Goal: Ask a question

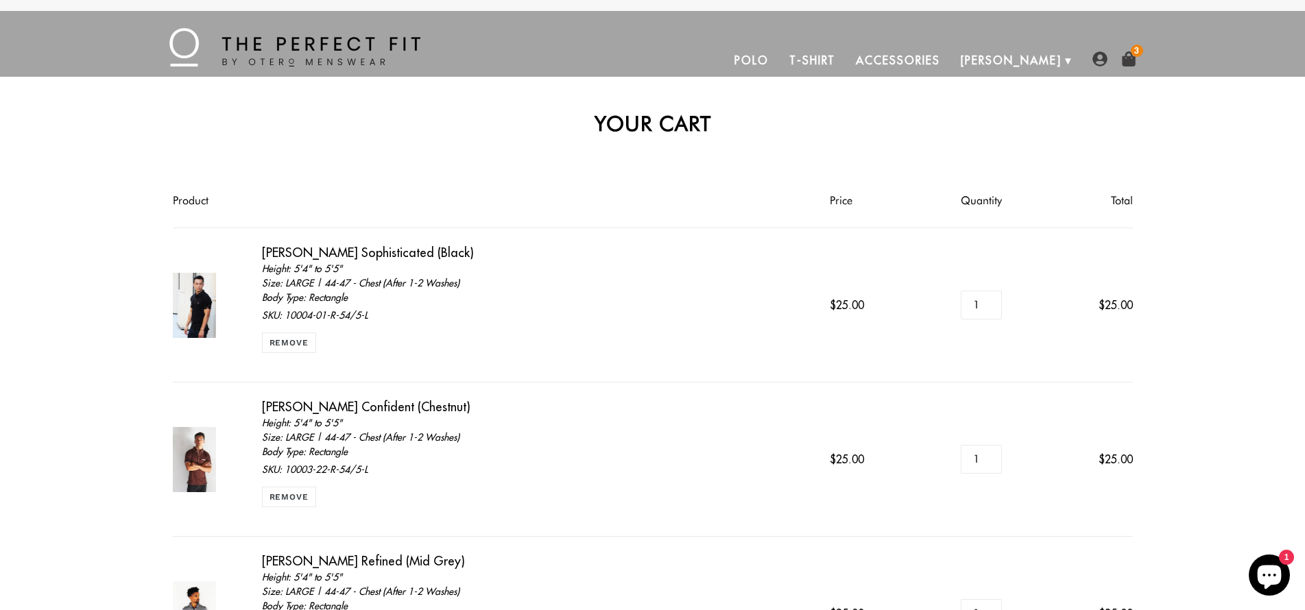
click at [1131, 56] on img at bounding box center [1128, 58] width 15 height 15
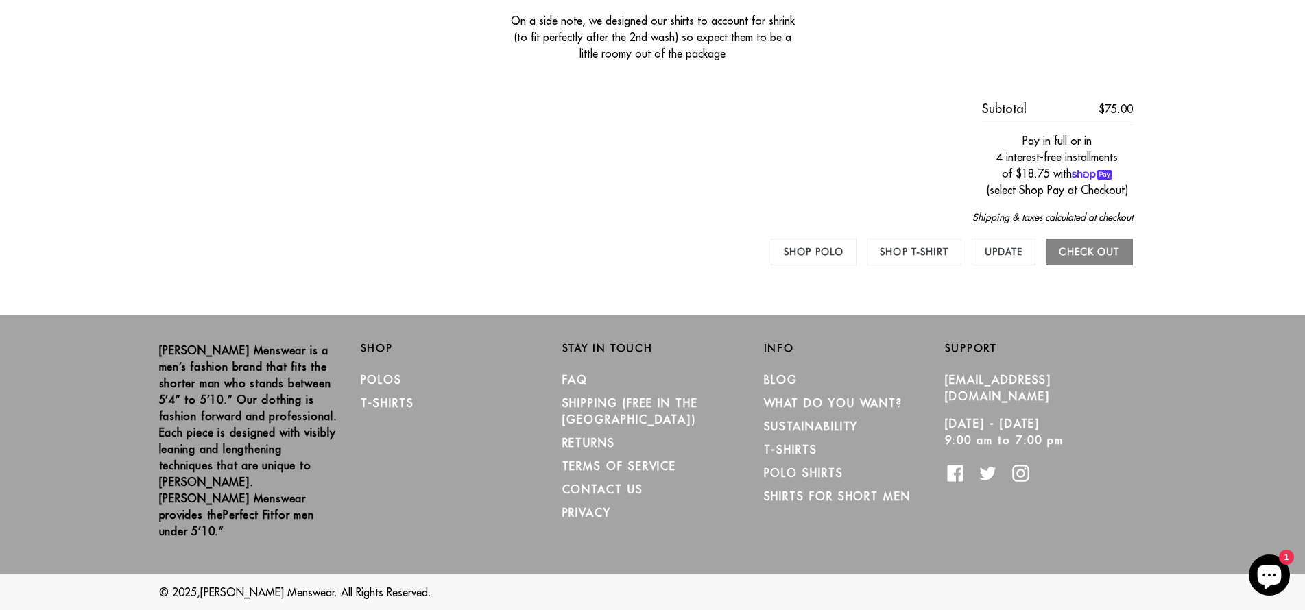
click at [1105, 255] on input "Check out" at bounding box center [1089, 252] width 86 height 27
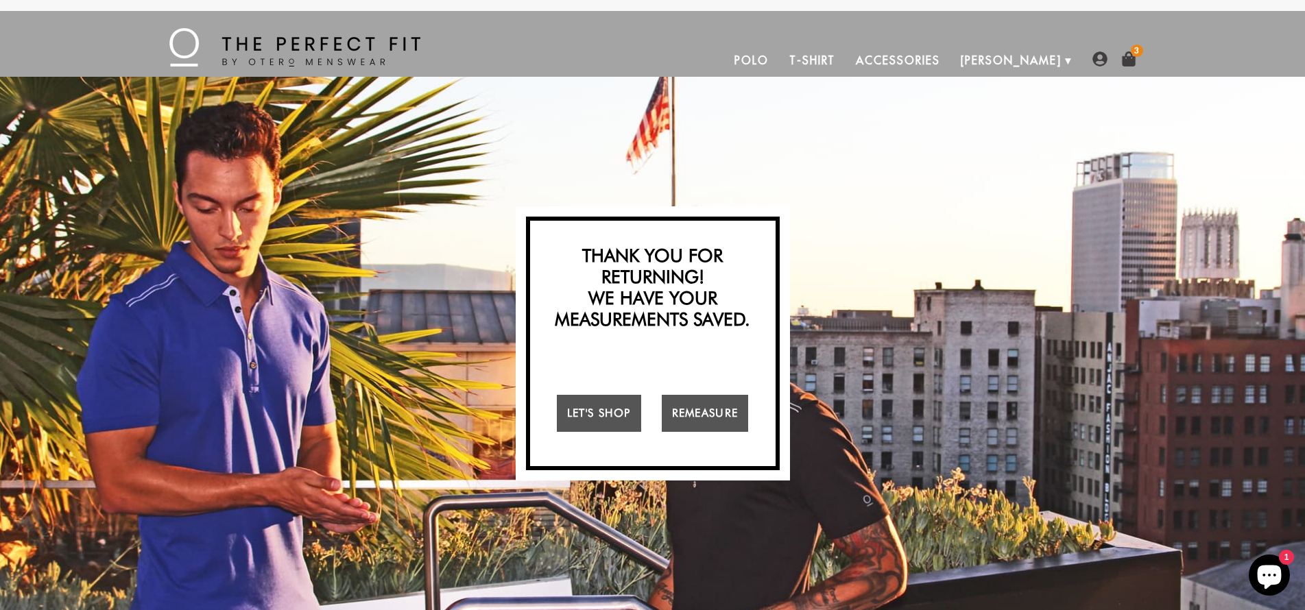
click at [1133, 60] on img at bounding box center [1128, 58] width 15 height 15
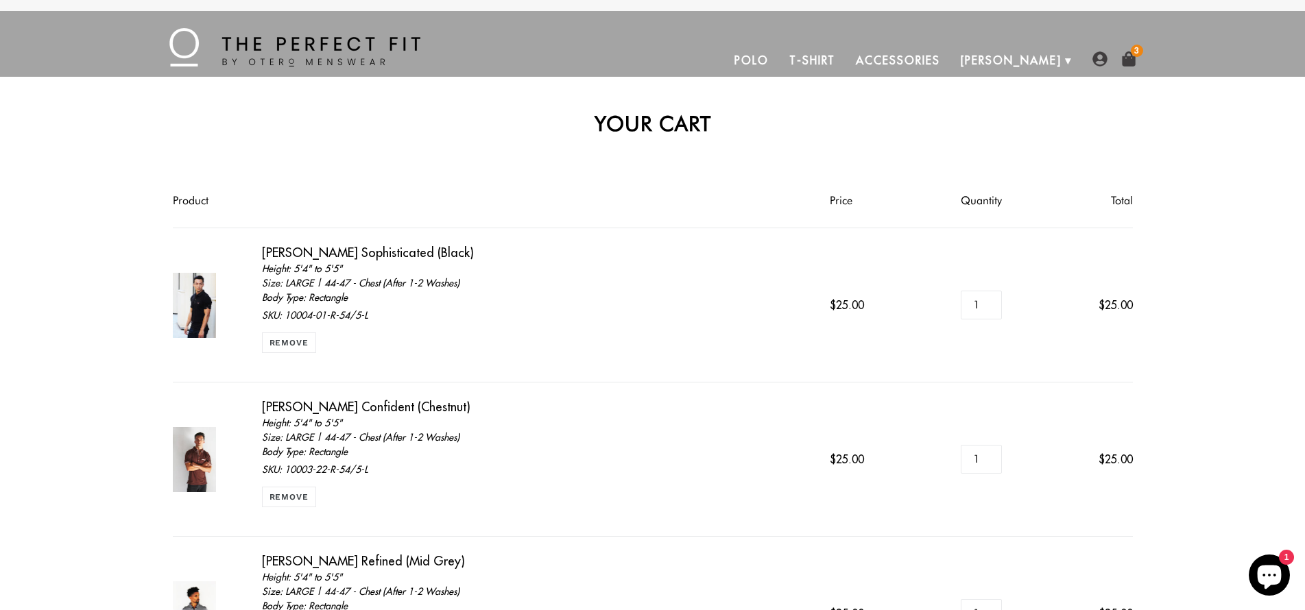
click at [341, 44] on img at bounding box center [294, 47] width 251 height 38
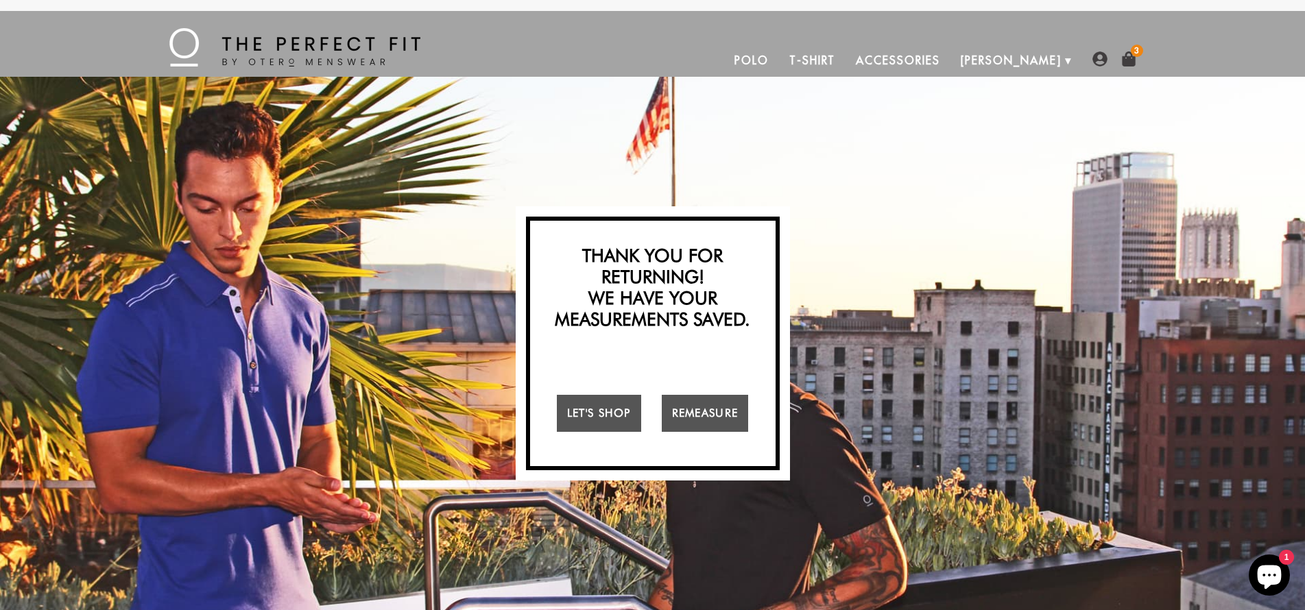
click at [1273, 571] on icon "Chat window" at bounding box center [1270, 578] width 24 height 24
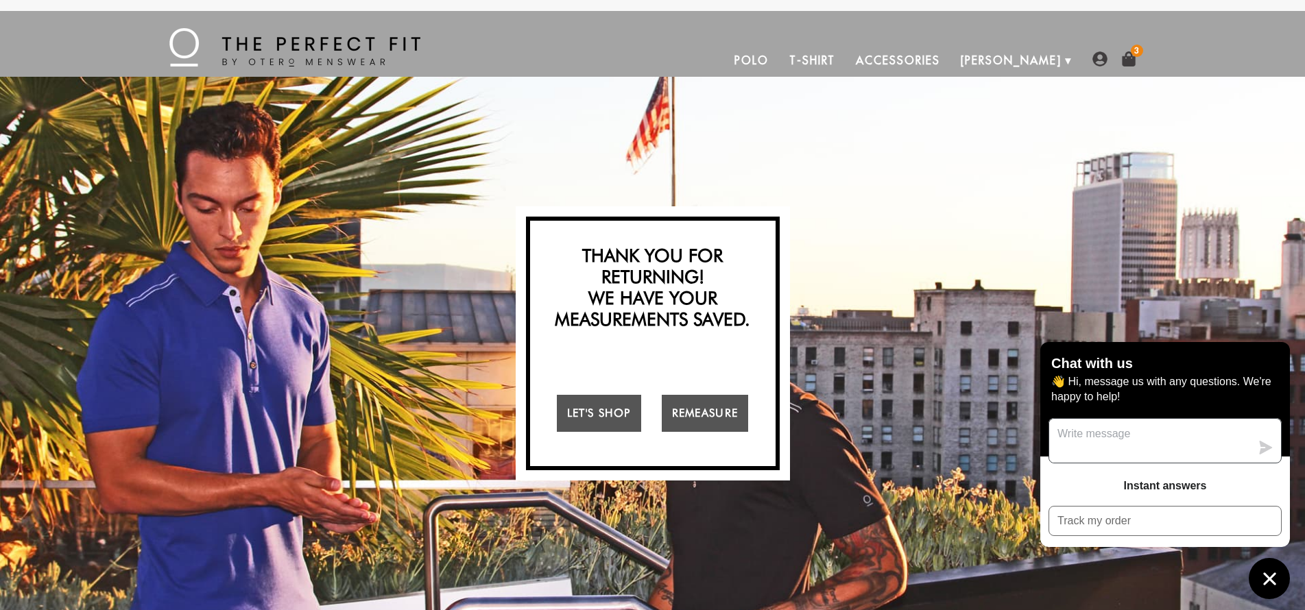
click at [1114, 438] on textarea "Message us" at bounding box center [1150, 441] width 202 height 44
type textarea "store isn't set up message?"
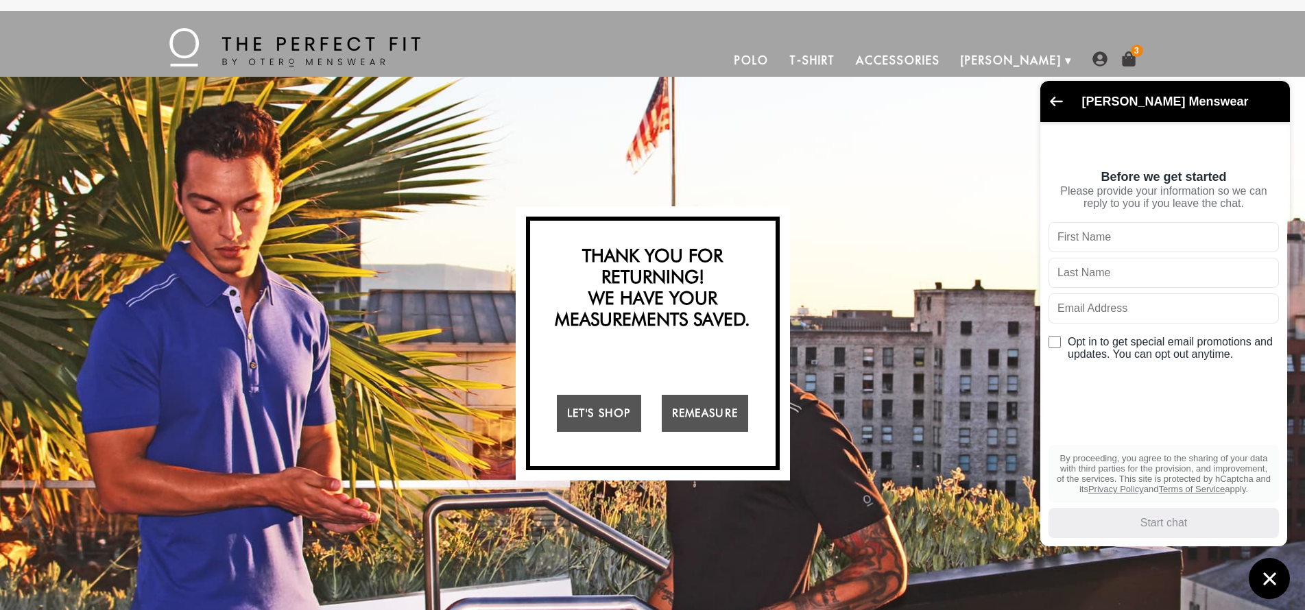
click at [1051, 344] on input "Opt in to get special email promotions and updates. You can opt out anytime." at bounding box center [1054, 342] width 12 height 12
checkbox input "true"
click at [1126, 242] on input "text" at bounding box center [1163, 237] width 230 height 30
click at [1264, 239] on input "text" at bounding box center [1163, 237] width 230 height 30
click at [1267, 238] on input "text" at bounding box center [1163, 237] width 230 height 30
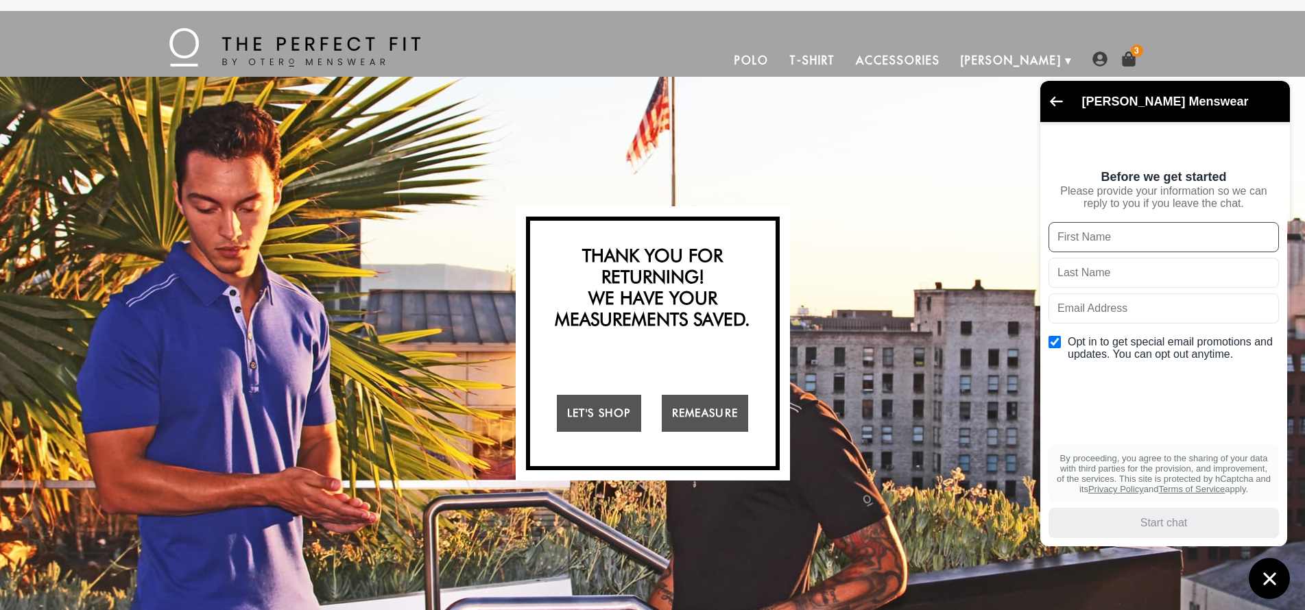
click at [1132, 242] on input "text" at bounding box center [1163, 237] width 230 height 30
type input "[PERSON_NAME]"
type input "[EMAIL_ADDRESS][DOMAIN_NAME]"
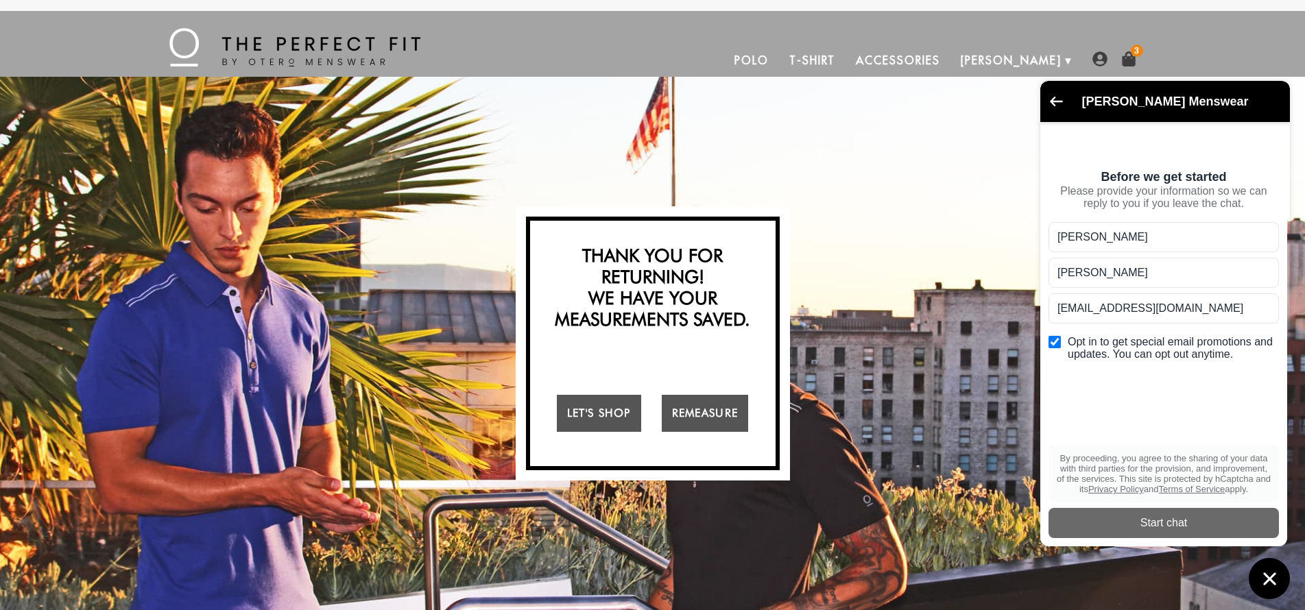
click at [1173, 418] on div "[PERSON_NAME] [EMAIL_ADDRESS][DOMAIN_NAME] Opt in to get special email promotio…" at bounding box center [1163, 365] width 230 height 286
click at [1184, 520] on div "Start chat" at bounding box center [1164, 523] width 214 height 15
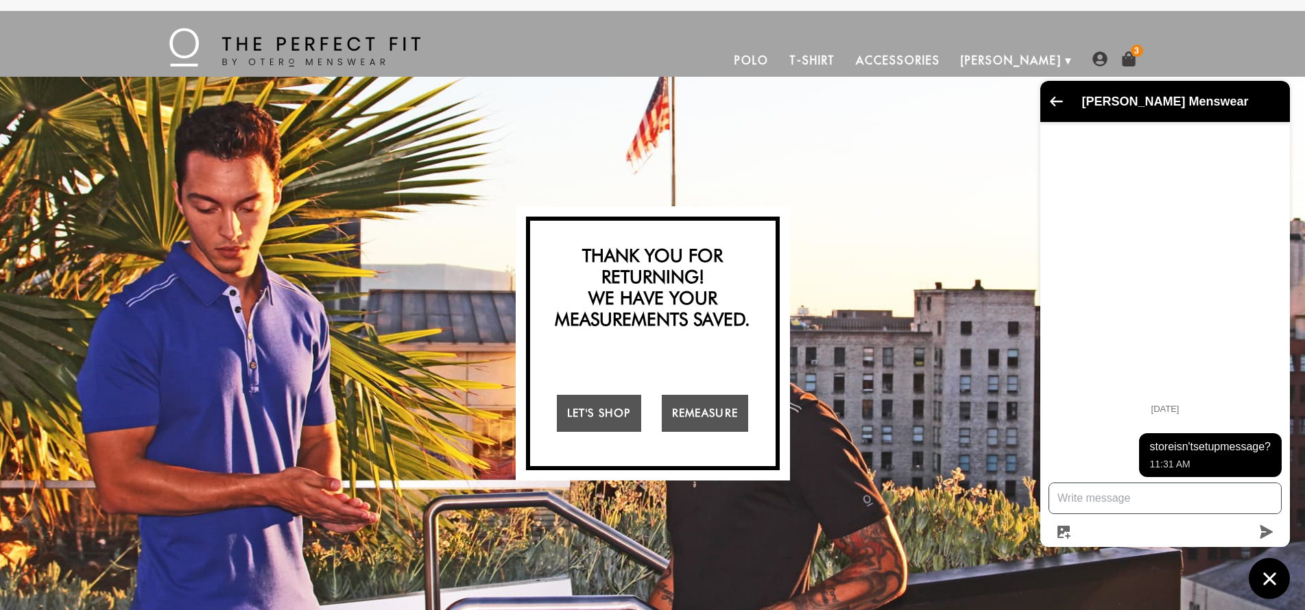
click at [1107, 494] on textarea "Message us" at bounding box center [1165, 498] width 232 height 30
click at [1064, 500] on textarea "During checkout" at bounding box center [1165, 498] width 232 height 30
click at [1057, 500] on textarea "During checkout" at bounding box center [1165, 498] width 232 height 30
type textarea "...During checkout"
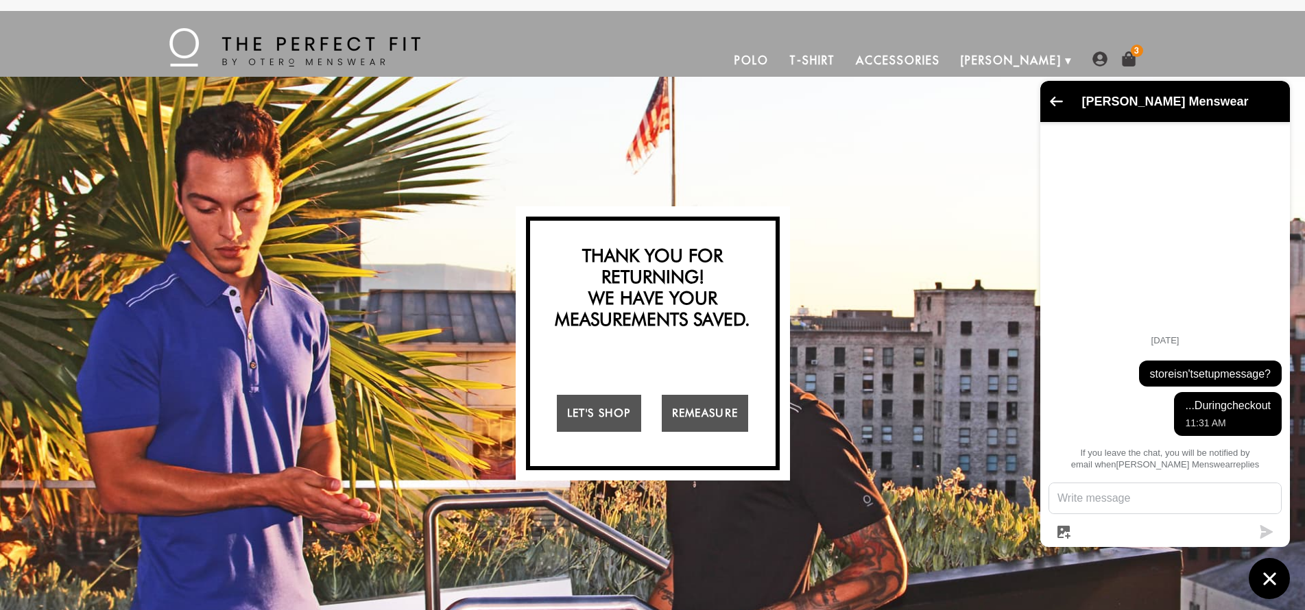
click at [1002, 120] on div "Strut-Worthy Confidence Must be 5'10" and under to enter this site I Am I'm Not…" at bounding box center [652, 343] width 1305 height 533
click at [1057, 105] on icon "Go back to the main screen" at bounding box center [1056, 102] width 13 height 10
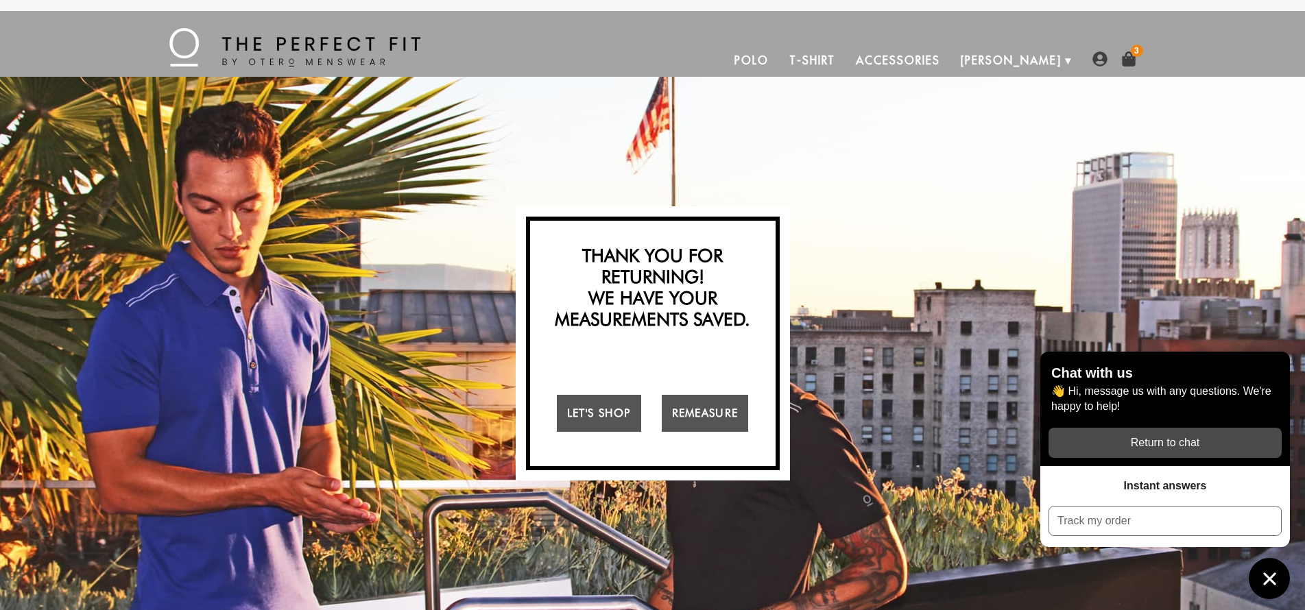
click at [1196, 440] on div "Return to chat" at bounding box center [1165, 442] width 217 height 15
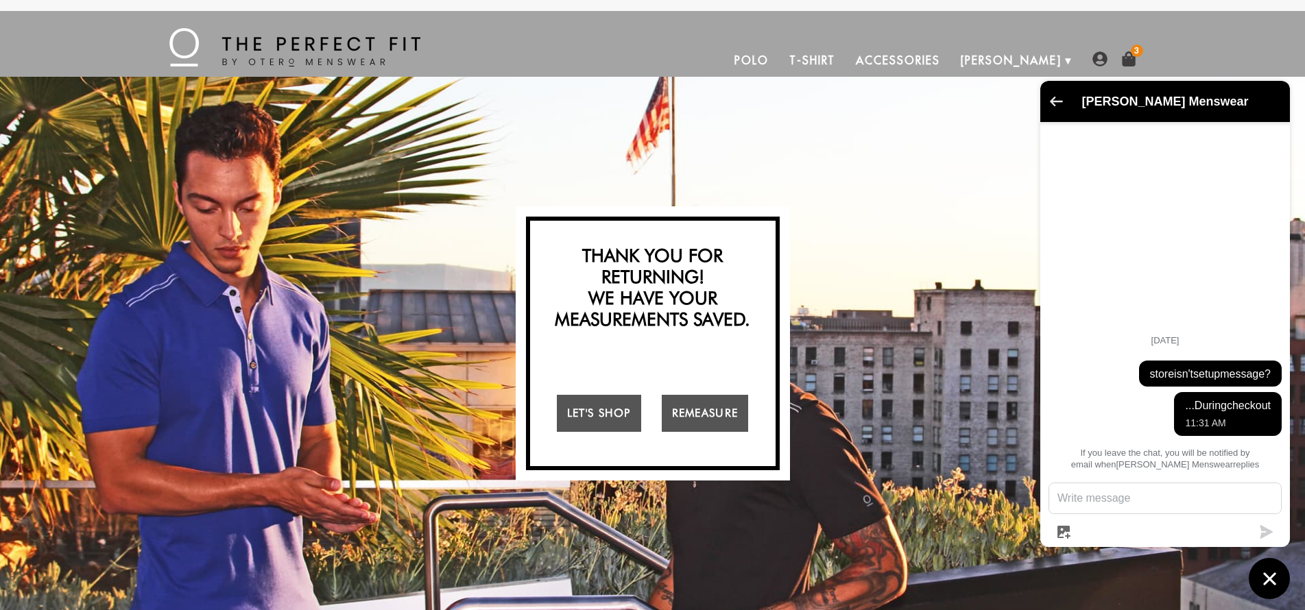
click at [1056, 100] on icon "Go back to the main screen" at bounding box center [1056, 102] width 13 height 10
